Goal: Information Seeking & Learning: Learn about a topic

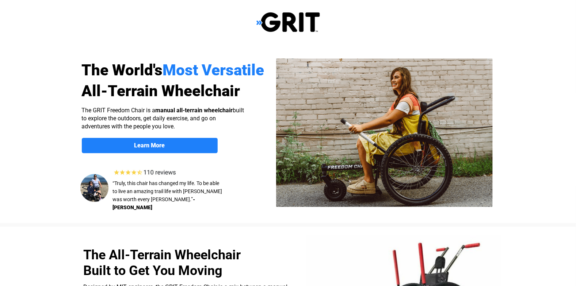
select select "US"
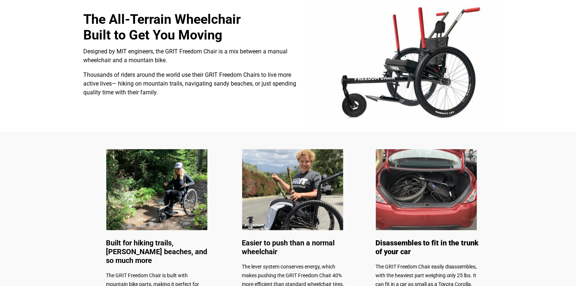
scroll to position [219, 0]
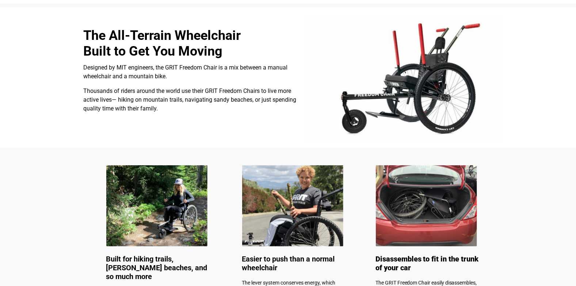
click at [132, 210] on img at bounding box center [156, 205] width 101 height 81
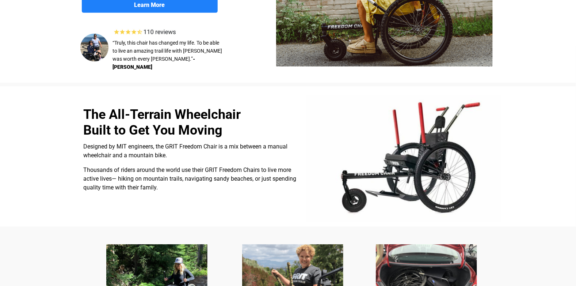
scroll to position [110, 0]
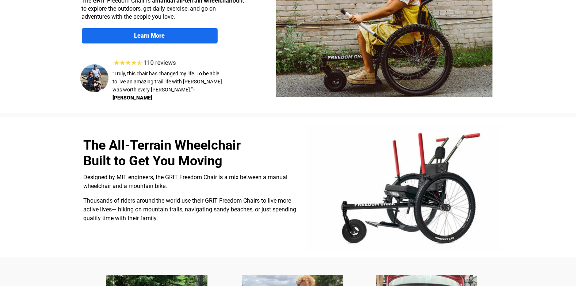
click at [126, 31] on link "Learn More" at bounding box center [150, 35] width 136 height 15
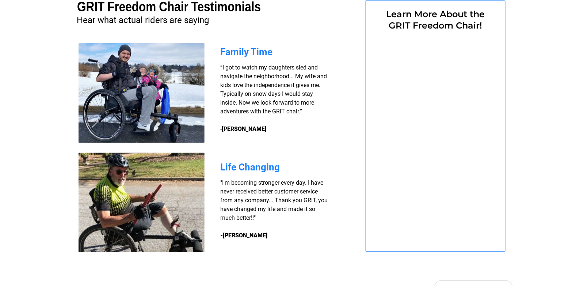
select select "US"
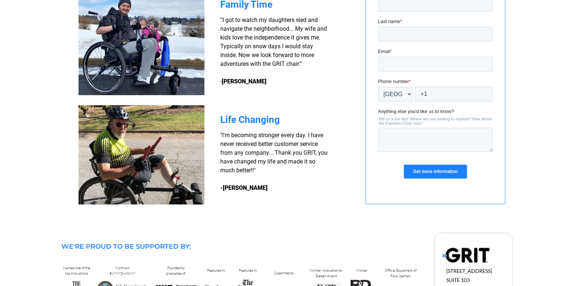
scroll to position [601, 0]
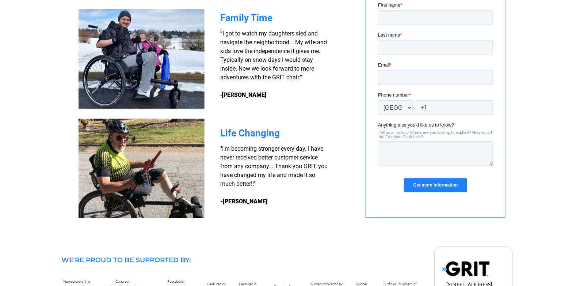
click at [179, 22] on img at bounding box center [142, 59] width 126 height 100
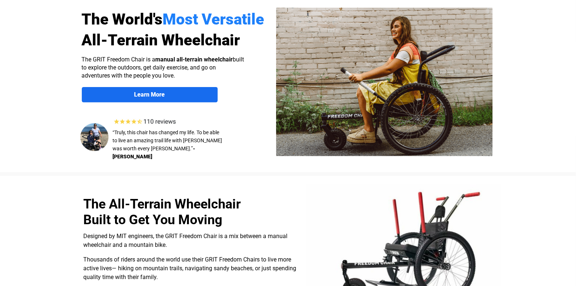
scroll to position [53, 0]
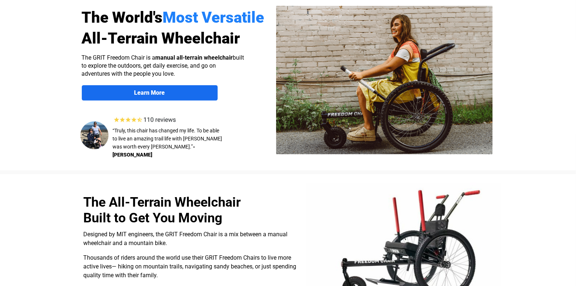
click at [136, 96] on link "Learn More" at bounding box center [150, 92] width 136 height 15
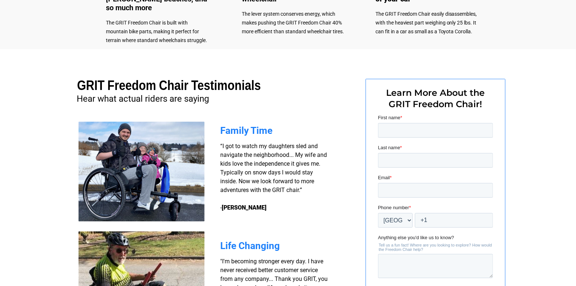
scroll to position [455, 0]
